Goal: Information Seeking & Learning: Learn about a topic

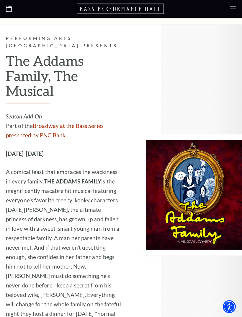
scroll to position [1171, 0]
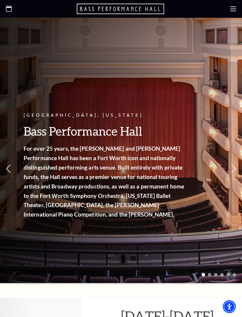
scroll to position [1, 0]
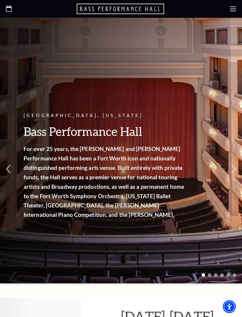
click at [231, 12] on icon at bounding box center [233, 9] width 6 height 6
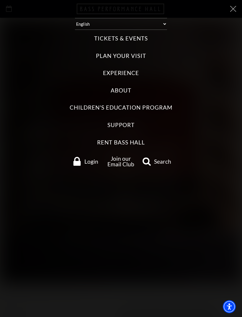
click at [142, 35] on label "Tickets & Events" at bounding box center [120, 39] width 53 height 8
click at [0, 0] on Events "Tickets & Events" at bounding box center [0, 0] width 0 height 0
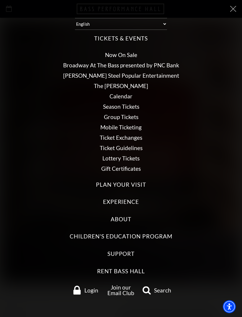
click at [130, 93] on link "Calendar" at bounding box center [121, 96] width 23 height 7
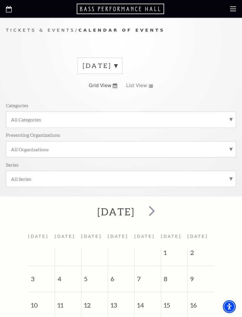
click at [118, 66] on label "[DATE]" at bounding box center [100, 65] width 35 height 9
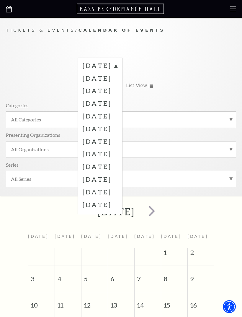
click at [118, 100] on label "[DATE]" at bounding box center [100, 103] width 35 height 13
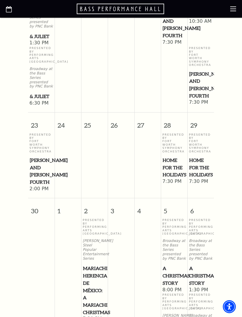
scroll to position [767, 0]
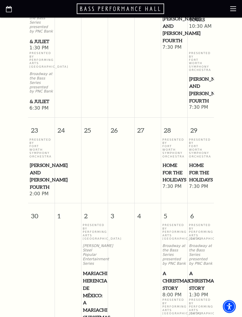
click at [208, 138] on p "Presented By Fort Worth Symphony Orchestra" at bounding box center [201, 148] width 24 height 20
click at [206, 162] on span "Home for the Holidays" at bounding box center [200, 173] width 23 height 22
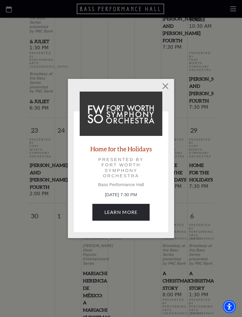
click at [142, 211] on link "Learn More" at bounding box center [121, 212] width 58 height 17
